Goal: Task Accomplishment & Management: Complete application form

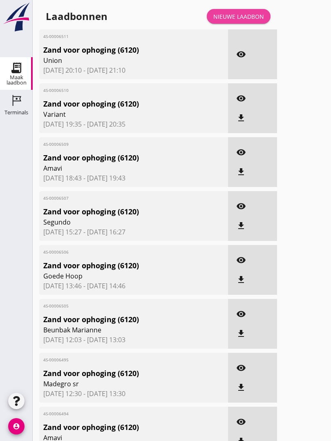
click at [246, 20] on link "Nieuwe laadbon" at bounding box center [239, 16] width 64 height 15
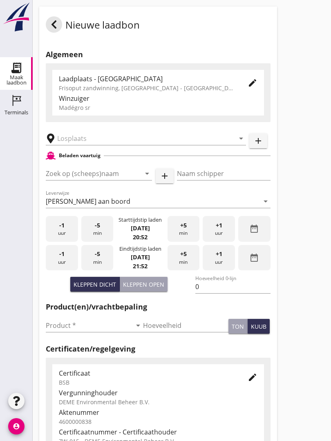
click at [103, 140] on input "text" at bounding box center [140, 138] width 166 height 13
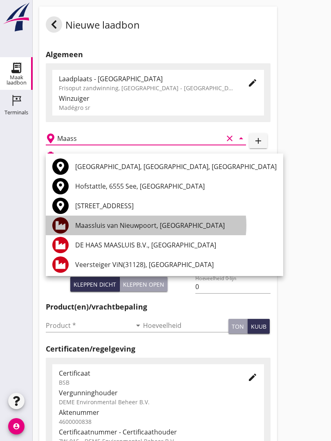
click at [174, 222] on div "Maassluis van Nieuwpoort, [GEOGRAPHIC_DATA]" at bounding box center [175, 225] width 201 height 10
type input "Maassluis van Nieuwpoort, [GEOGRAPHIC_DATA]"
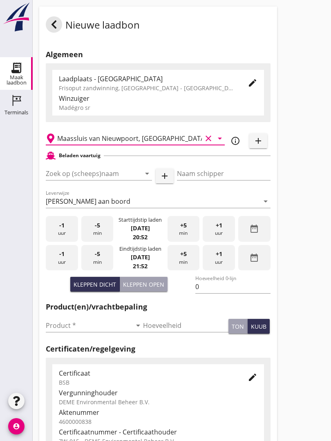
click at [110, 178] on input "Zoek op (scheeps)naam" at bounding box center [87, 173] width 83 height 13
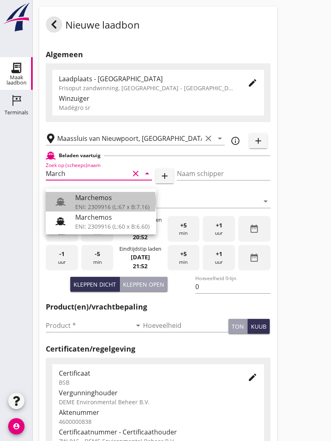
click at [109, 194] on div "Marchemos" at bounding box center [112, 198] width 74 height 10
type input "Marchemos"
type input "[PERSON_NAME]"
type input "510"
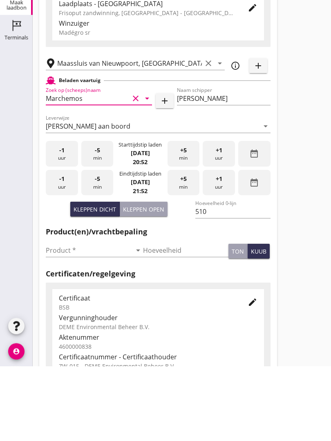
click at [57, 314] on div "Product * arrow_drop_down" at bounding box center [94, 327] width 97 height 26
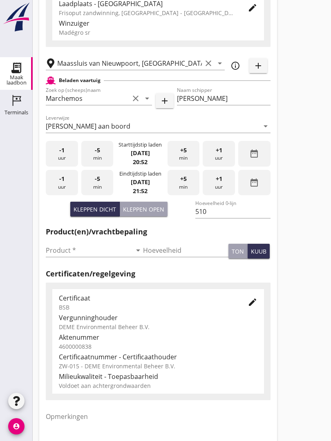
click at [70, 251] on input "Product *" at bounding box center [89, 250] width 86 height 13
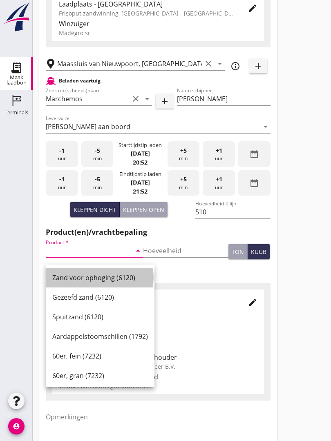
click at [100, 273] on div "Zand voor ophoging (6120)" at bounding box center [100, 278] width 96 height 10
type input "Zand voor ophoging (6120)"
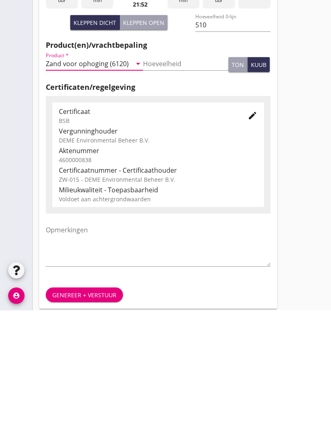
scroll to position [143, 0]
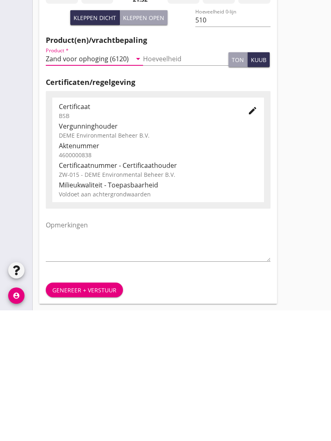
click at [82, 416] on div "Genereer + verstuur" at bounding box center [84, 420] width 64 height 9
